Goal: Transaction & Acquisition: Subscribe to service/newsletter

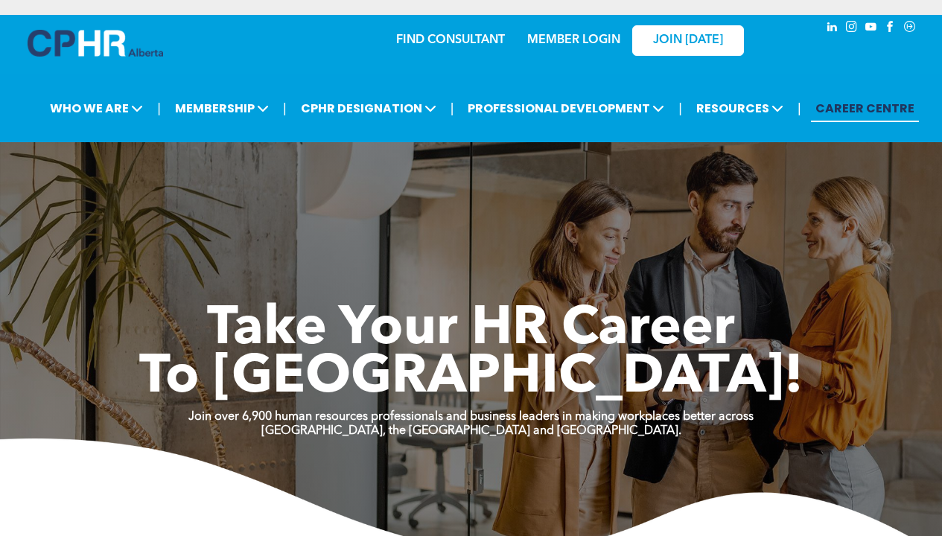
click at [604, 44] on link "MEMBER LOGIN" at bounding box center [573, 40] width 93 height 12
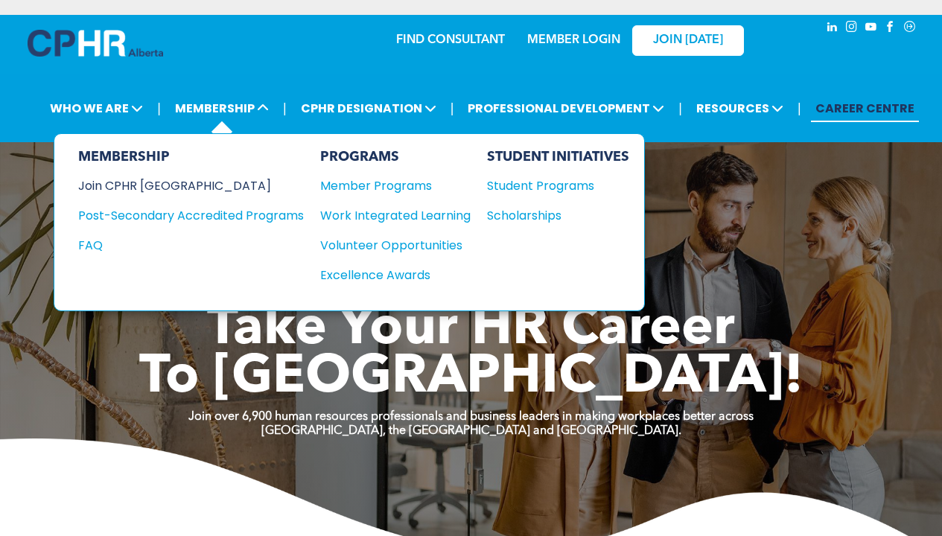
click at [170, 184] on div "Join CPHR [GEOGRAPHIC_DATA]" at bounding box center [179, 185] width 203 height 19
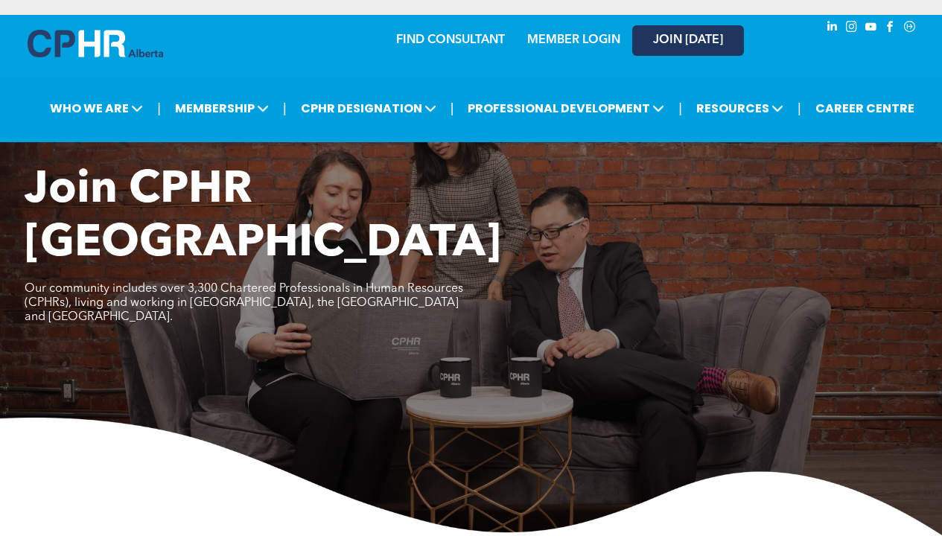
click at [674, 45] on span "JOIN [DATE]" at bounding box center [688, 40] width 70 height 14
click at [584, 41] on link "MEMBER LOGIN" at bounding box center [573, 40] width 93 height 12
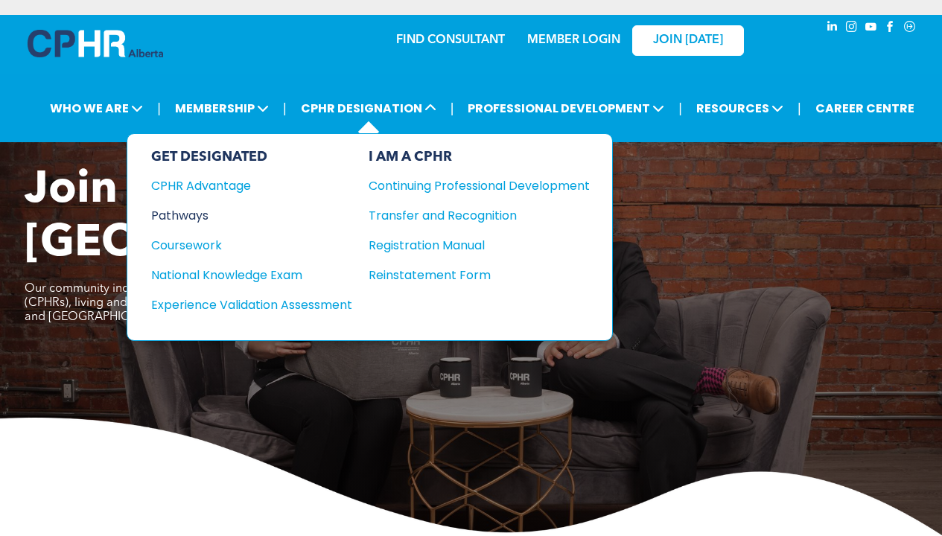
click at [200, 220] on div "Pathways" at bounding box center [241, 215] width 181 height 19
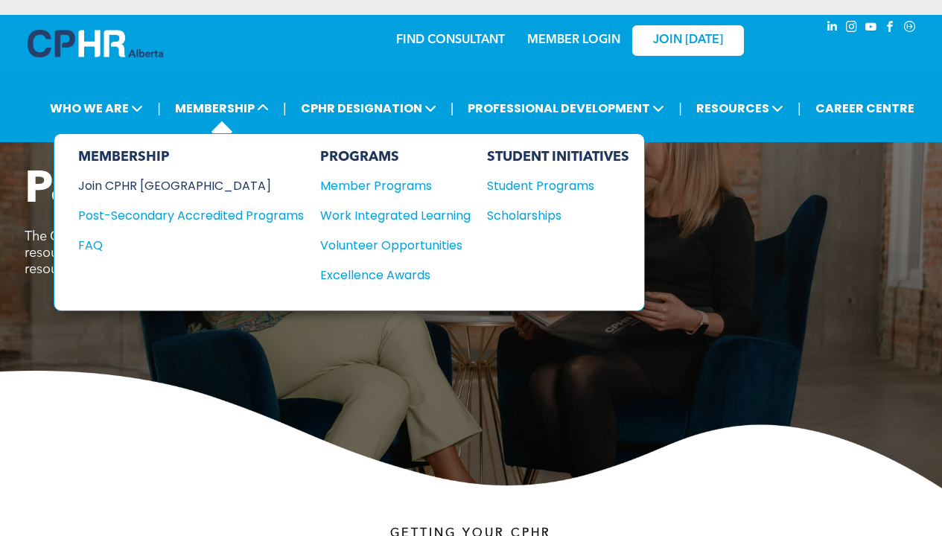
click at [171, 182] on div "Join CPHR [GEOGRAPHIC_DATA]" at bounding box center [179, 185] width 203 height 19
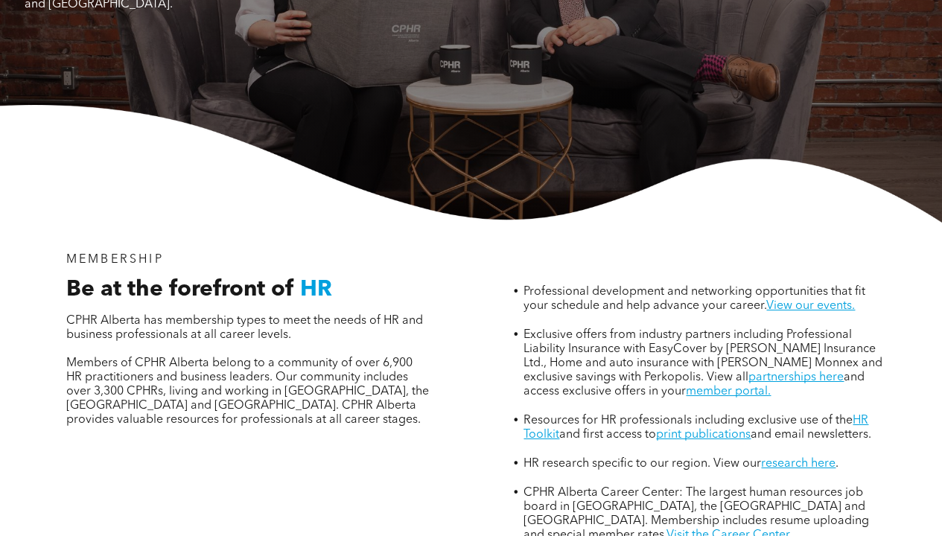
scroll to position [369, 0]
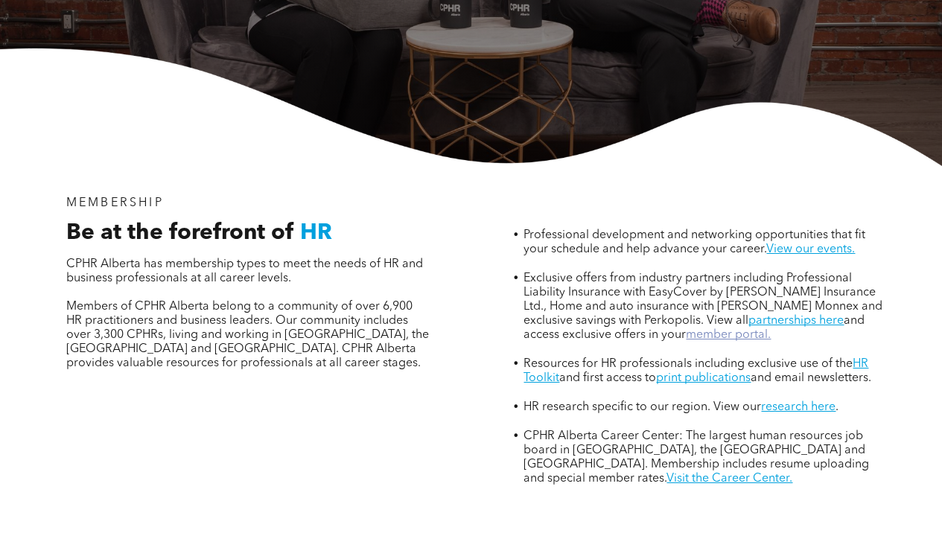
click at [698, 329] on link "member portal." at bounding box center [728, 335] width 85 height 12
